Goal: Information Seeking & Learning: Learn about a topic

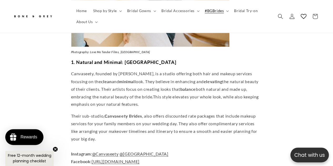
scroll to position [0, 110]
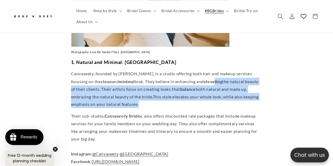
drag, startPoint x: 209, startPoint y: 91, endPoint x: 212, endPoint y: 97, distance: 6.9
click at [212, 97] on p "Canvaseety, founded by [PERSON_NAME], is a studio offering both hair and makeup…" at bounding box center [166, 89] width 191 height 38
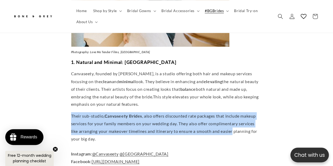
drag, startPoint x: 212, startPoint y: 97, endPoint x: 224, endPoint y: 126, distance: 31.0
click at [224, 126] on p "Their sub-studio, Canvaseety Brides , also offers discounted rate packages that…" at bounding box center [166, 161] width 191 height 99
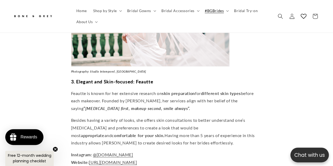
scroll to position [896, 0]
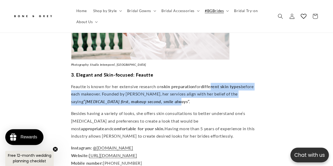
drag, startPoint x: 215, startPoint y: 71, endPoint x: 221, endPoint y: 92, distance: 22.3
click at [221, 92] on p "Feautte is known for her extensive research on skin preparation for different s…" at bounding box center [166, 94] width 191 height 23
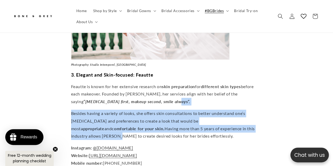
drag, startPoint x: 221, startPoint y: 92, endPoint x: 229, endPoint y: 124, distance: 32.3
click at [229, 124] on p "Besides having a variety of looks, she offers skin consultations to better unde…" at bounding box center [166, 125] width 191 height 30
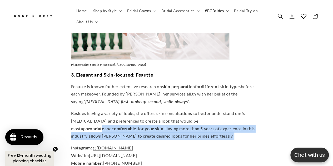
scroll to position [0, 110]
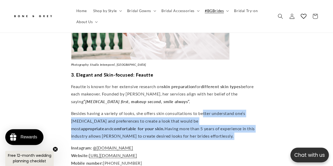
drag, startPoint x: 229, startPoint y: 126, endPoint x: 205, endPoint y: 99, distance: 35.9
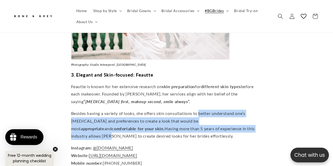
drag, startPoint x: 205, startPoint y: 99, endPoint x: 218, endPoint y: 123, distance: 27.4
click at [218, 126] on span "Having more than 5 years of experience in this industry allows [PERSON_NAME] to…" at bounding box center [163, 132] width 184 height 13
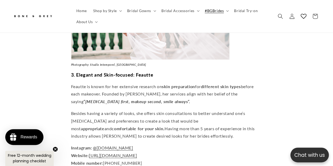
scroll to position [923, 0]
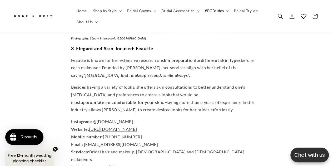
drag, startPoint x: 116, startPoint y: 113, endPoint x: 203, endPoint y: 120, distance: 87.5
click at [214, 118] on p "Instagram: @[DOMAIN_NAME] Website: [URL][DOMAIN_NAME] Mobile number: [PHONE_NUM…" at bounding box center [166, 144] width 191 height 53
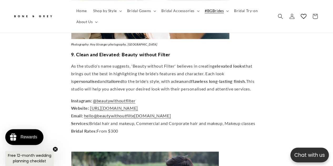
scroll to position [0, 0]
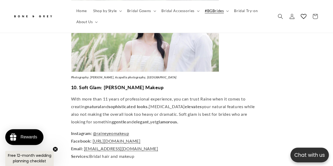
drag, startPoint x: 128, startPoint y: 131, endPoint x: 181, endPoint y: 143, distance: 54.0
drag, startPoint x: 181, startPoint y: 143, endPoint x: 164, endPoint y: 147, distance: 17.2
click at [164, 147] on p "Instagram: @raineyeomakeup Facebook: [URL][DOMAIN_NAME] Email: [EMAIL_ADDRESS][…" at bounding box center [166, 145] width 191 height 30
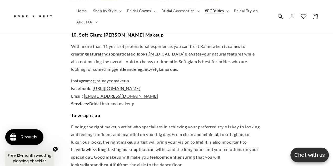
scroll to position [0, 110]
